Goal: Download file/media

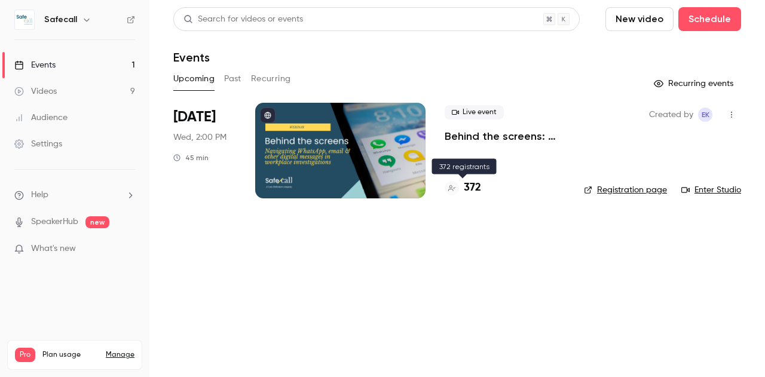
click at [468, 182] on h4 "372" at bounding box center [472, 188] width 17 height 16
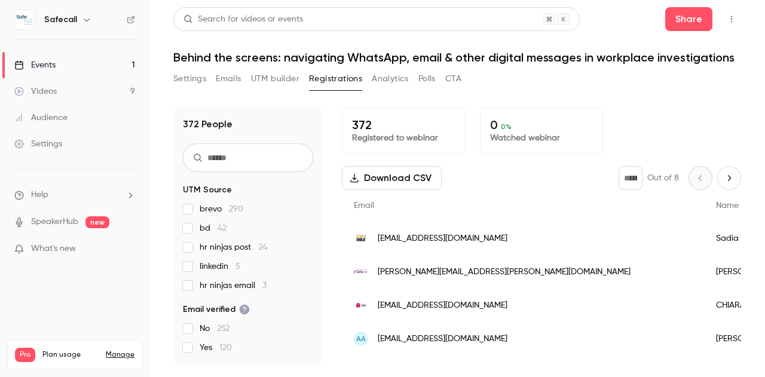
click at [414, 170] on button "Download CSV" at bounding box center [392, 178] width 100 height 24
